Goal: Browse casually: Explore the website without a specific task or goal

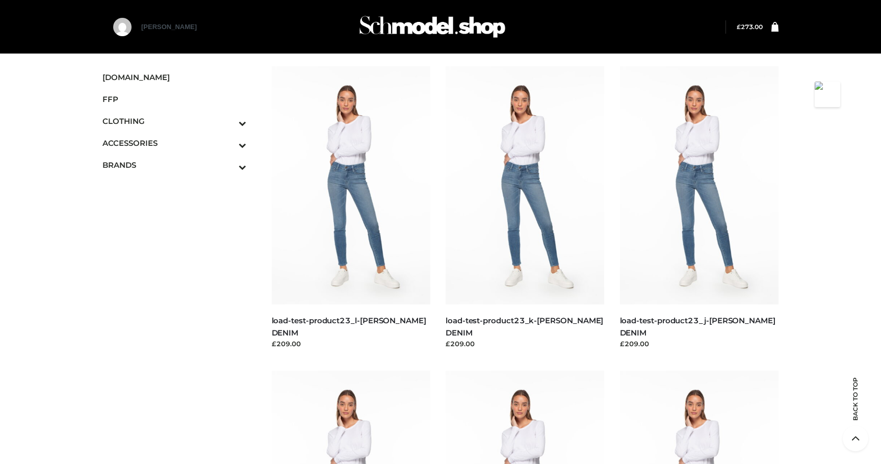
scroll to position [24105, 0]
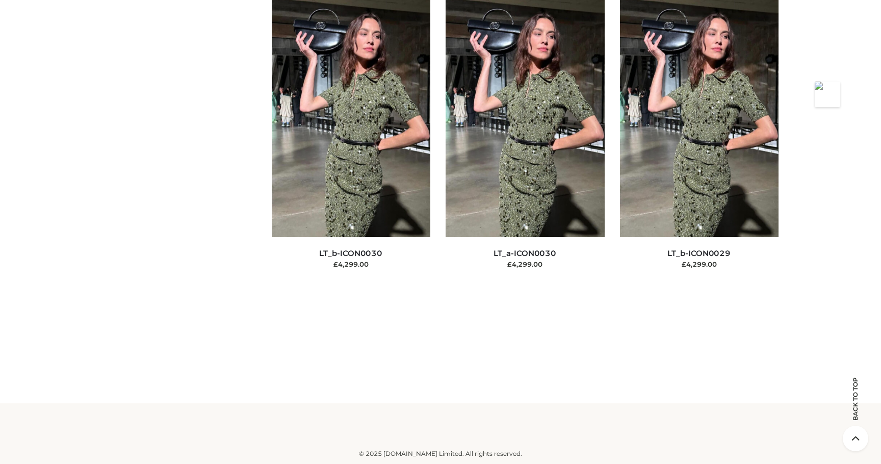
scroll to position [7405, 0]
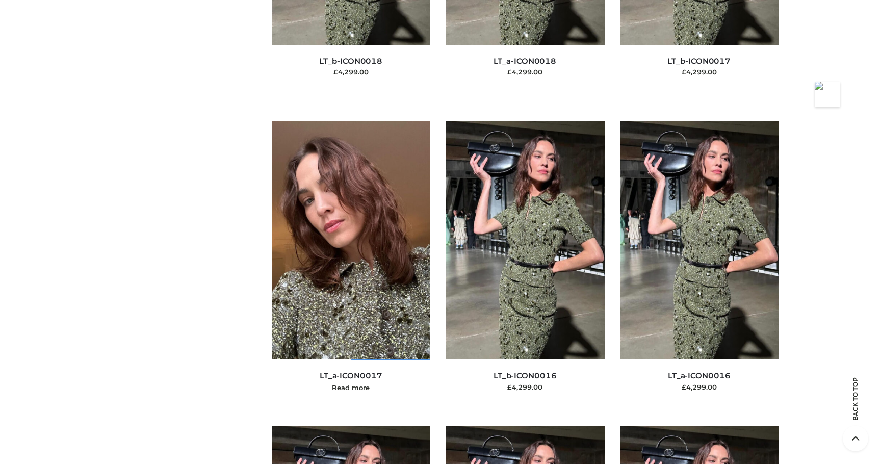
scroll to position [11005, 0]
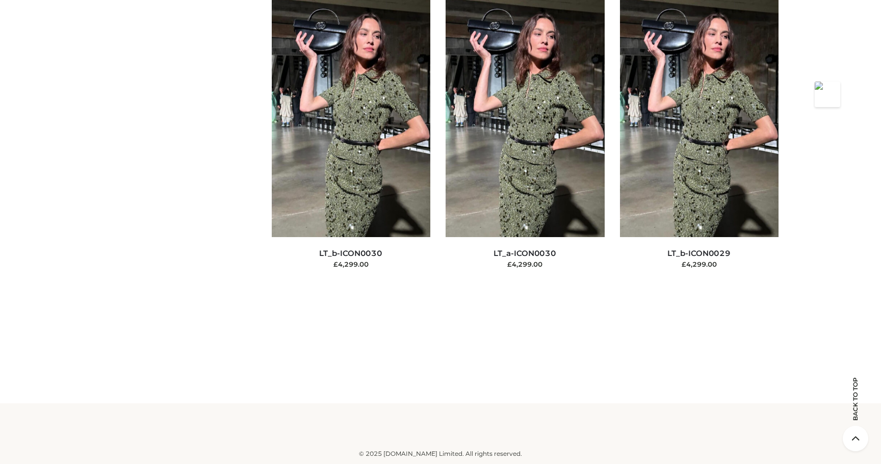
scroll to position [7079, 0]
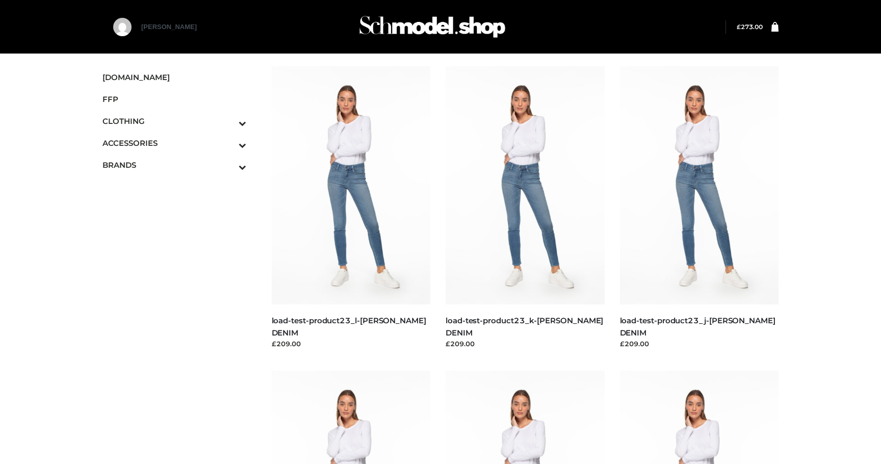
scroll to position [981, 0]
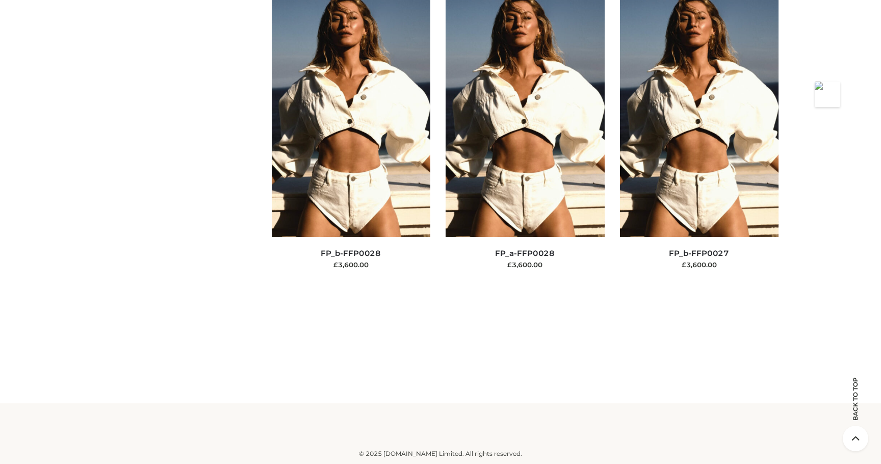
scroll to position [16076, 0]
